Goal: Find specific page/section: Find specific page/section

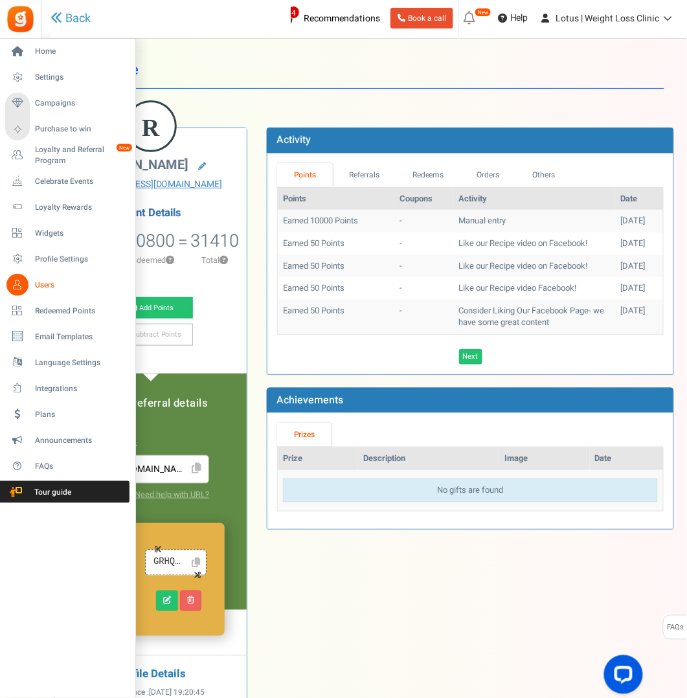
click at [47, 283] on span "Users" at bounding box center [80, 285] width 91 height 11
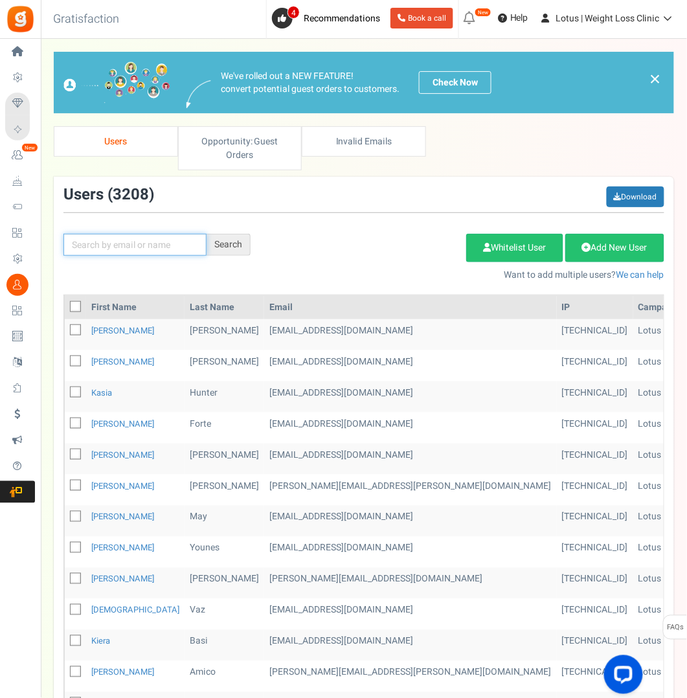
click at [147, 239] on input "text" at bounding box center [134, 245] width 143 height 22
paste input "[EMAIL_ADDRESS][DOMAIN_NAME]"
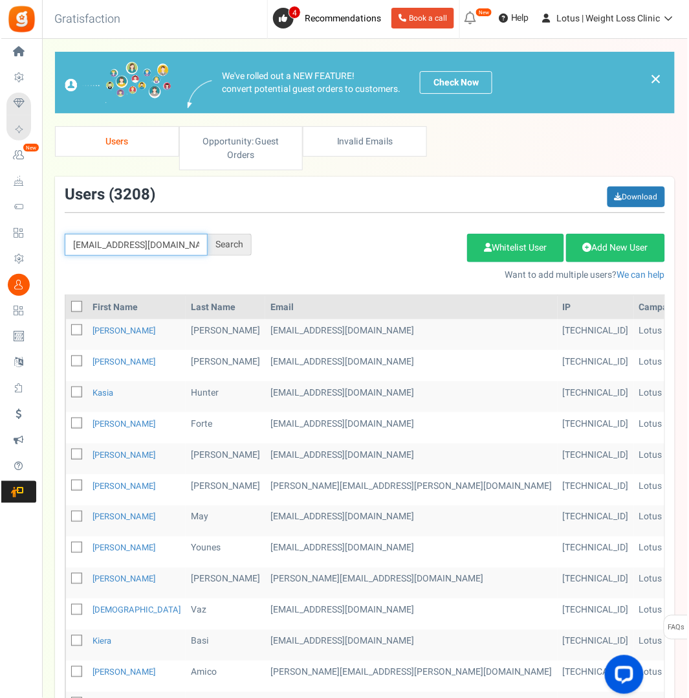
scroll to position [0, 4]
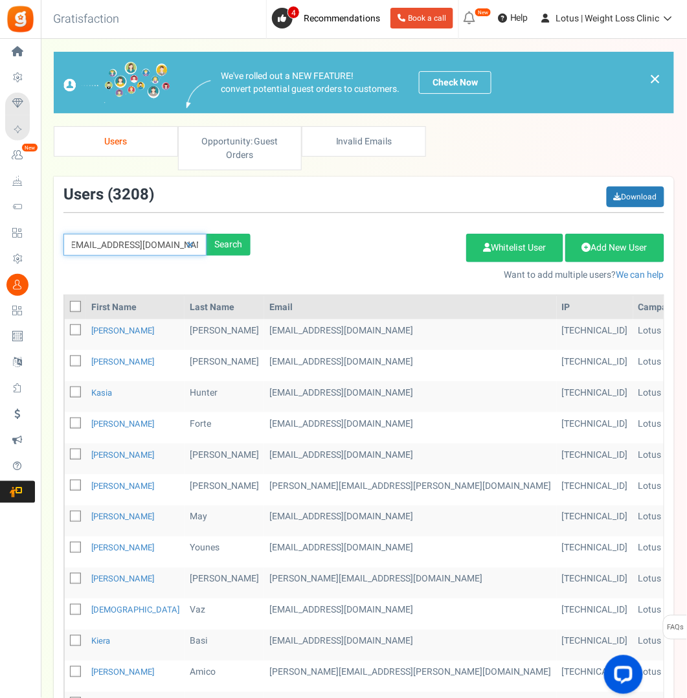
type input "[EMAIL_ADDRESS][DOMAIN_NAME]"
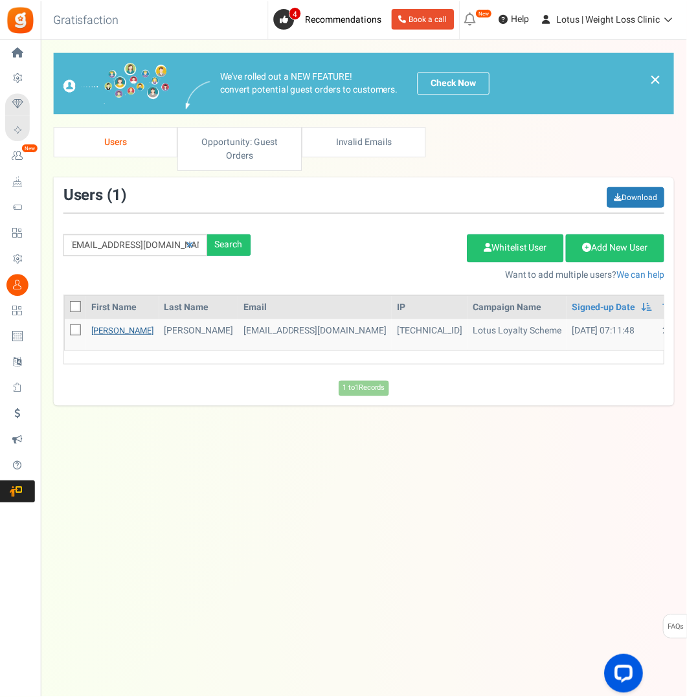
scroll to position [0, 0]
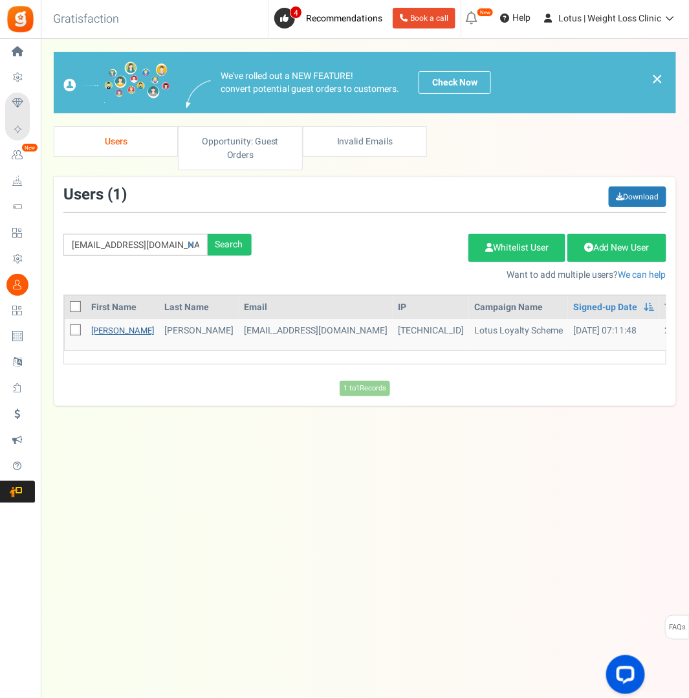
click at [105, 327] on link "[PERSON_NAME]" at bounding box center [122, 330] width 63 height 12
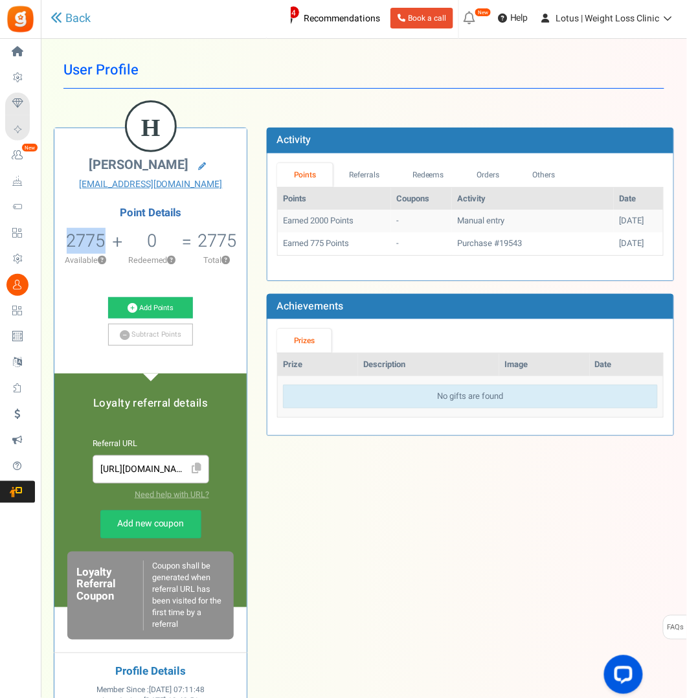
drag, startPoint x: 104, startPoint y: 239, endPoint x: 70, endPoint y: 241, distance: 33.7
click at [70, 241] on span "2775" at bounding box center [86, 241] width 39 height 26
copy span "2775"
